Goal: Find specific page/section: Find specific page/section

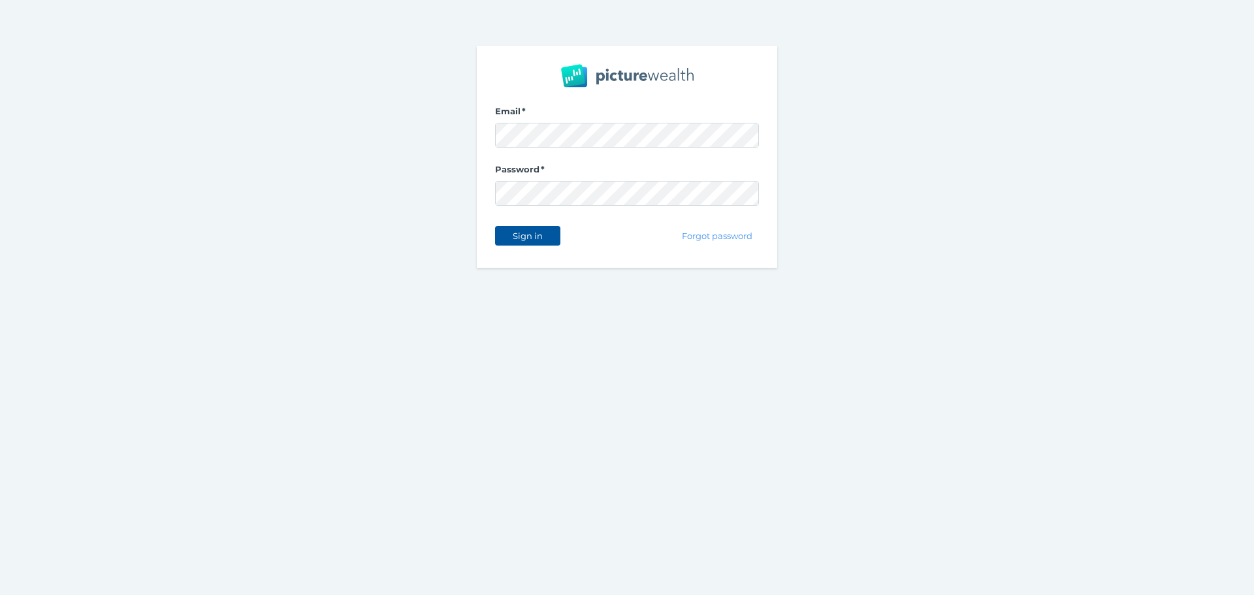
click at [536, 240] on span "Sign in" at bounding box center [527, 236] width 41 height 10
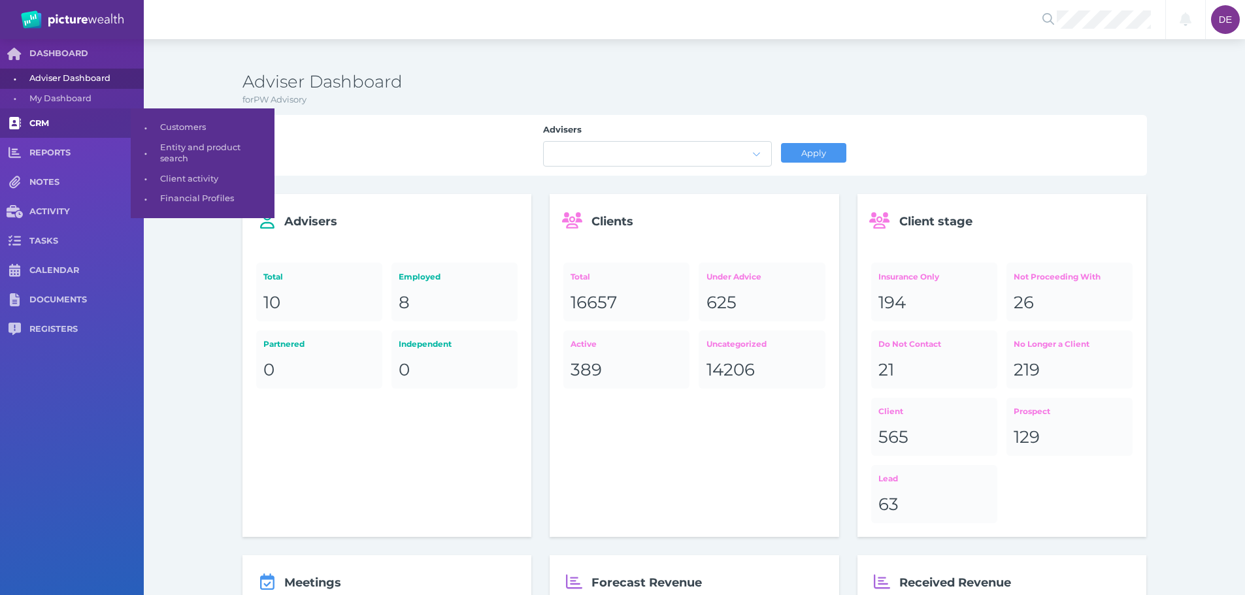
click at [79, 111] on link "CRM" at bounding box center [72, 122] width 144 height 29
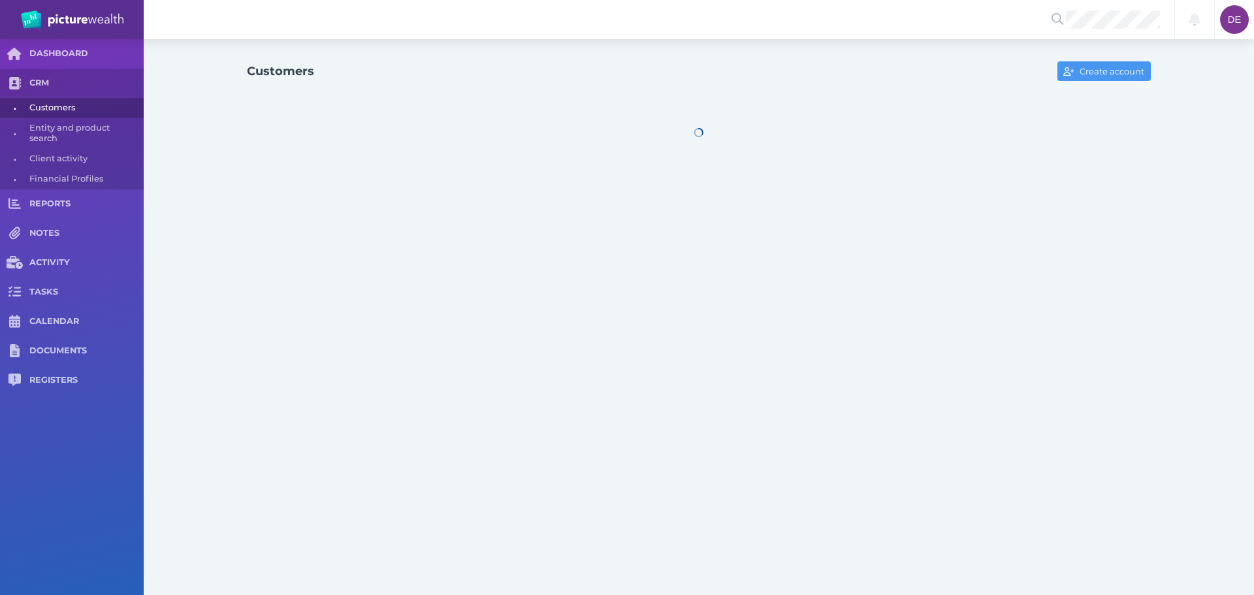
select select "25"
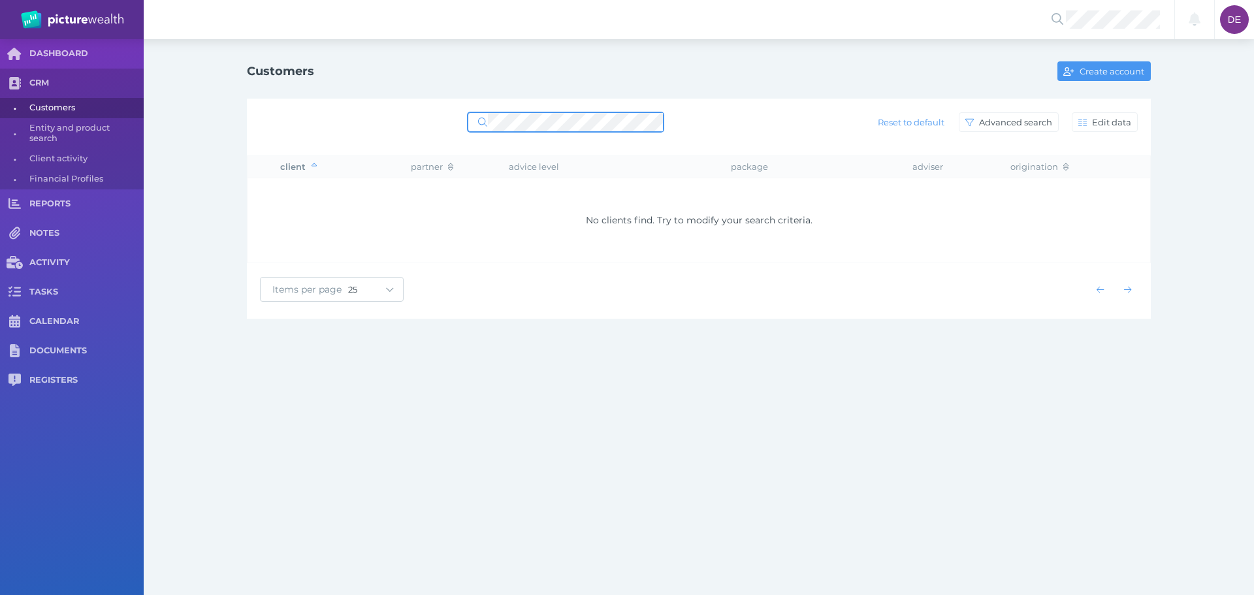
click at [480, 116] on span at bounding box center [566, 122] width 196 height 20
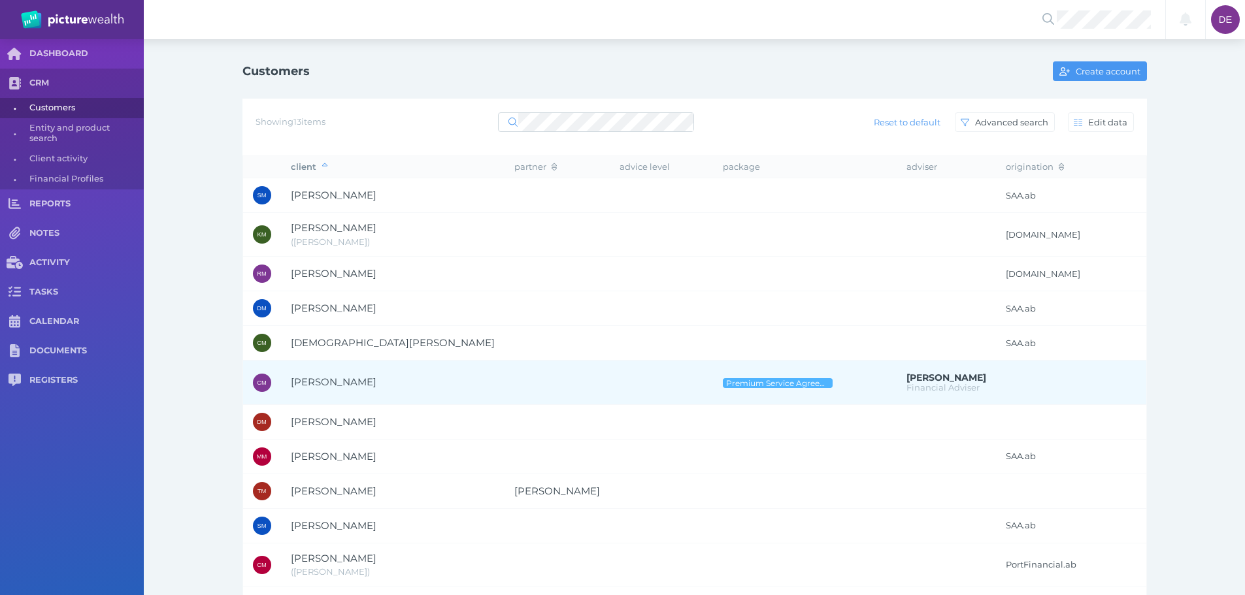
click at [512, 382] on td at bounding box center [556, 383] width 105 height 44
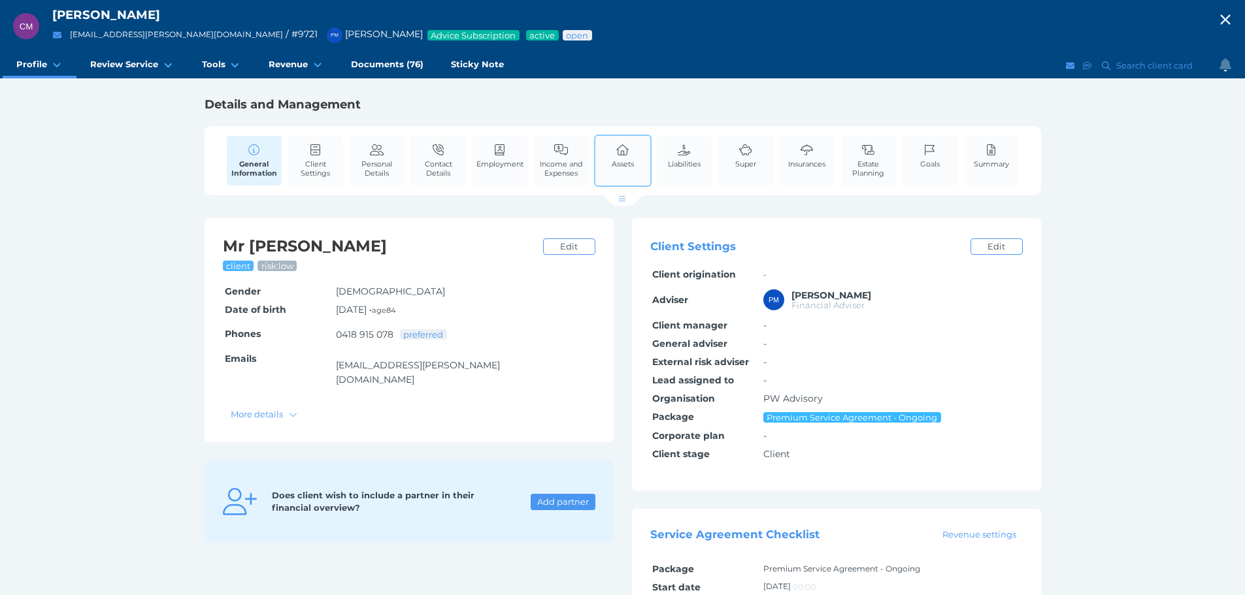
click at [632, 157] on link "Assets" at bounding box center [622, 156] width 29 height 40
